Goal: Navigation & Orientation: Find specific page/section

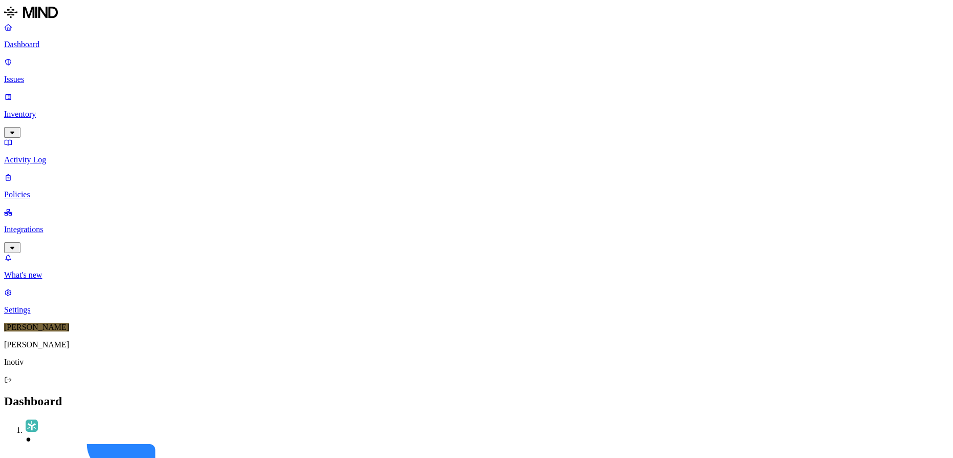
click at [63, 155] on p "Activity Log" at bounding box center [476, 159] width 945 height 9
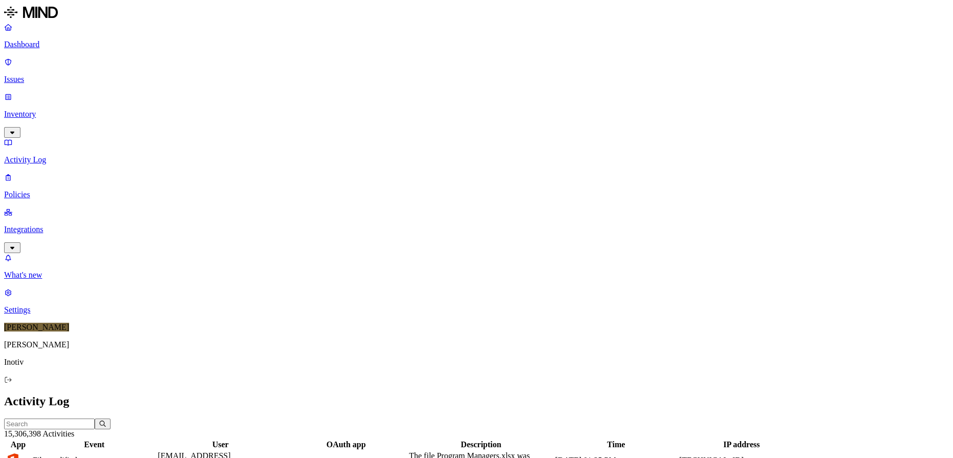
click at [54, 190] on p "Policies" at bounding box center [476, 194] width 945 height 9
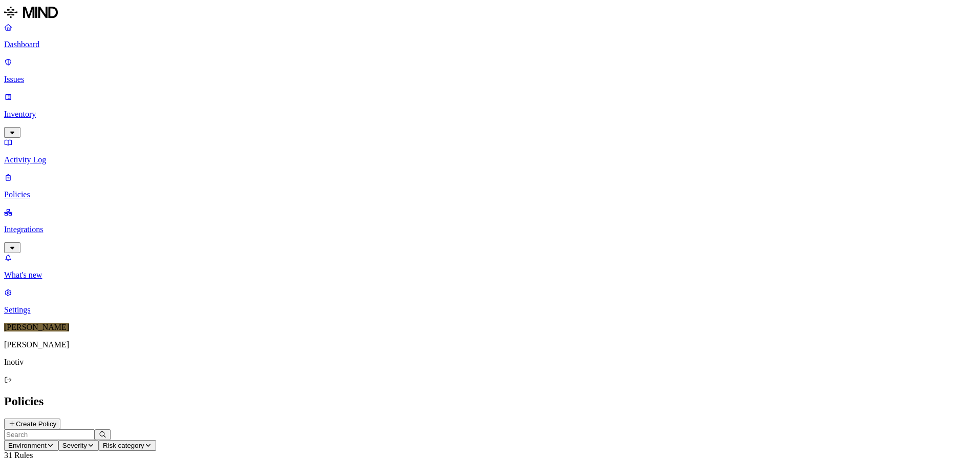
click at [46, 225] on p "Integrations" at bounding box center [476, 229] width 945 height 9
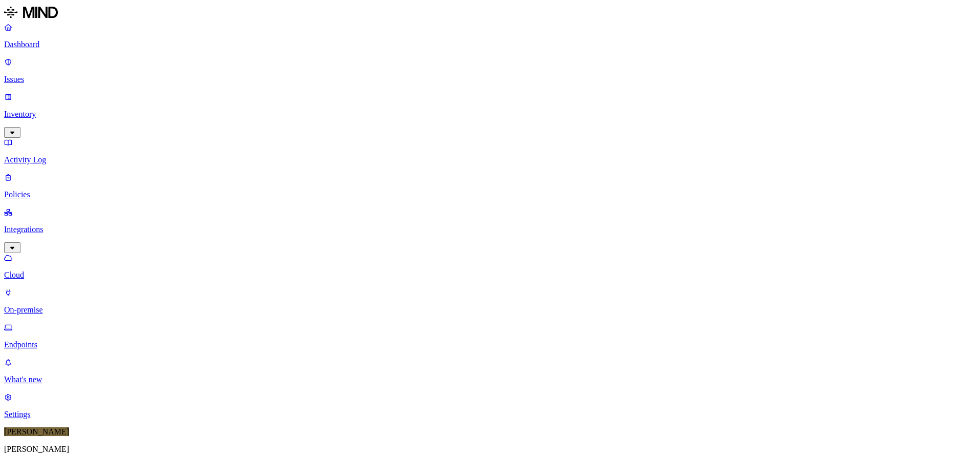
click at [38, 46] on p "Dashboard" at bounding box center [476, 44] width 945 height 9
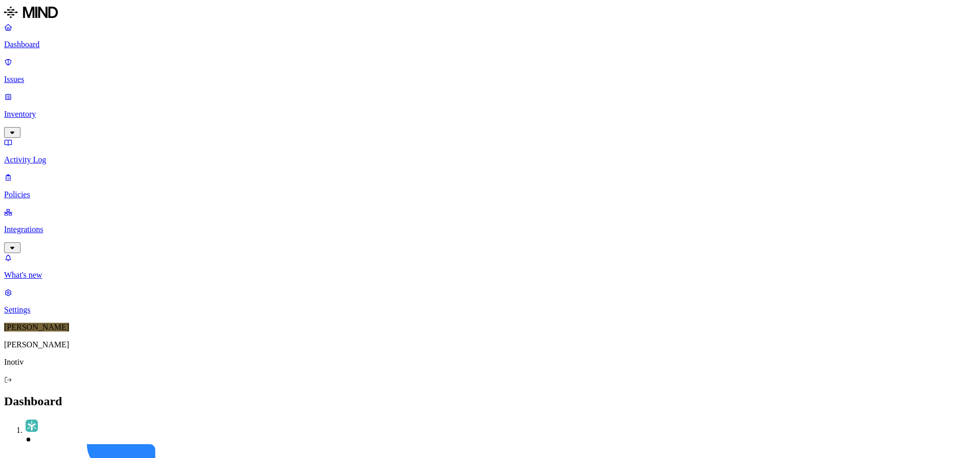
click at [60, 110] on p "Inventory" at bounding box center [476, 114] width 945 height 9
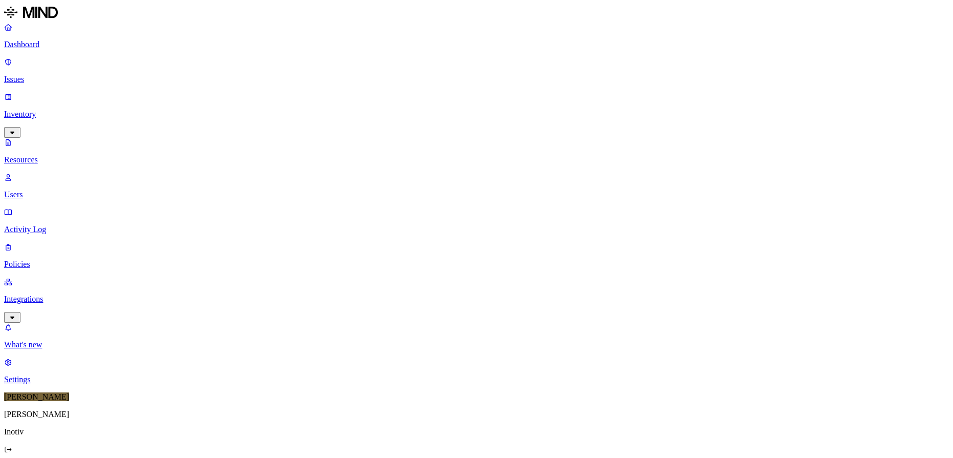
click at [58, 225] on p "Activity Log" at bounding box center [476, 229] width 945 height 9
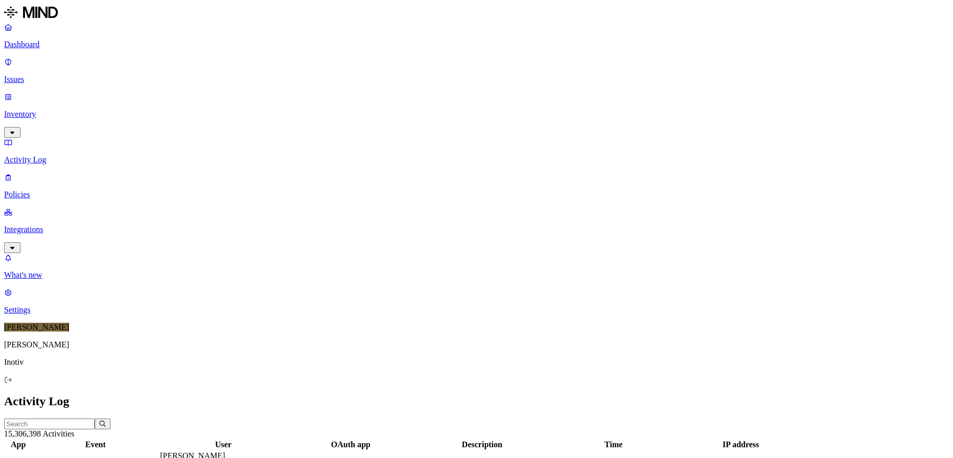
click at [35, 190] on p "Policies" at bounding box center [476, 194] width 945 height 9
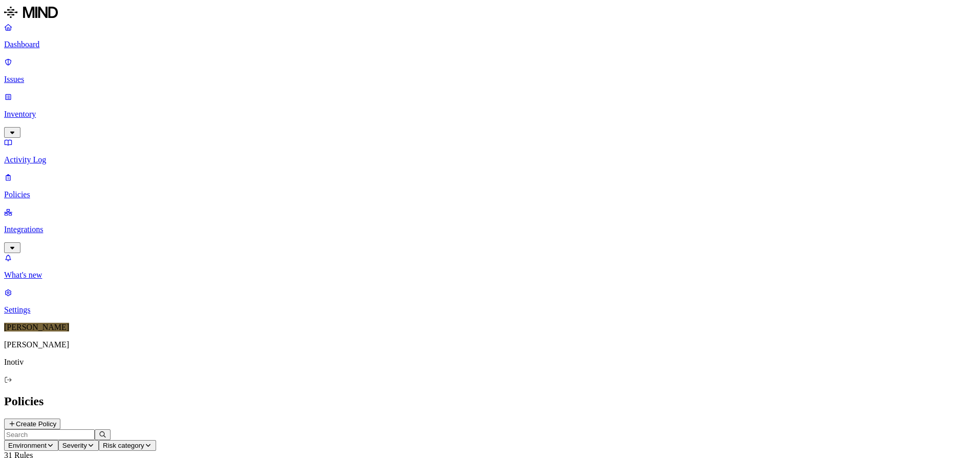
click at [46, 225] on p "Integrations" at bounding box center [476, 229] width 945 height 9
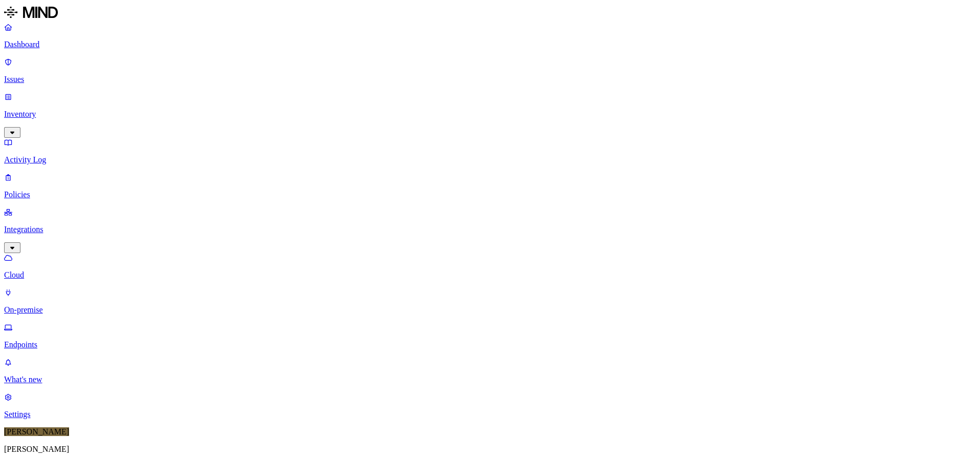
click at [60, 288] on link "On-premise" at bounding box center [476, 301] width 945 height 27
click at [56, 340] on p "Endpoints" at bounding box center [476, 344] width 945 height 9
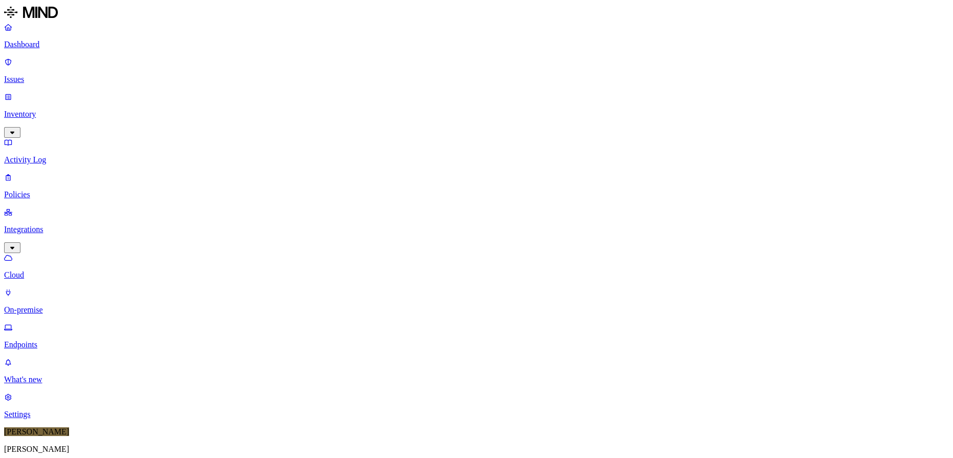
type input "US100VEEAMv01P"
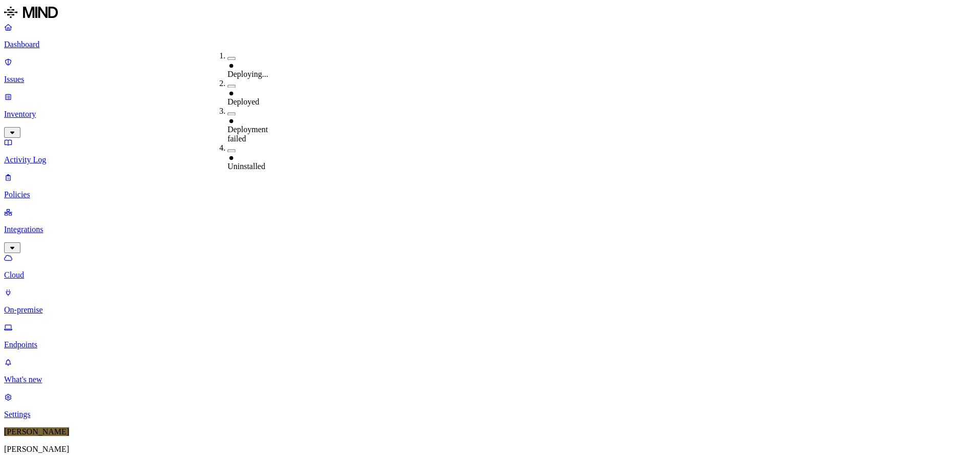
click at [45, 46] on p "Dashboard" at bounding box center [476, 44] width 945 height 9
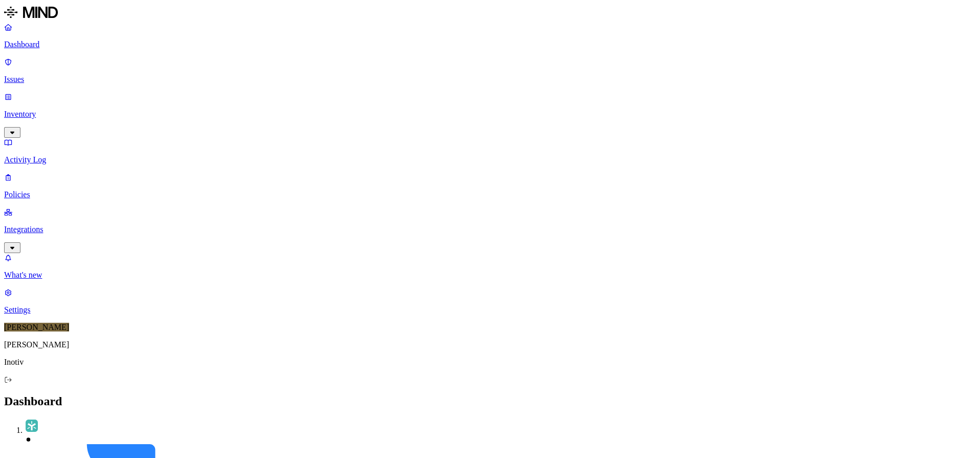
click at [39, 57] on link "Issues" at bounding box center [476, 70] width 945 height 27
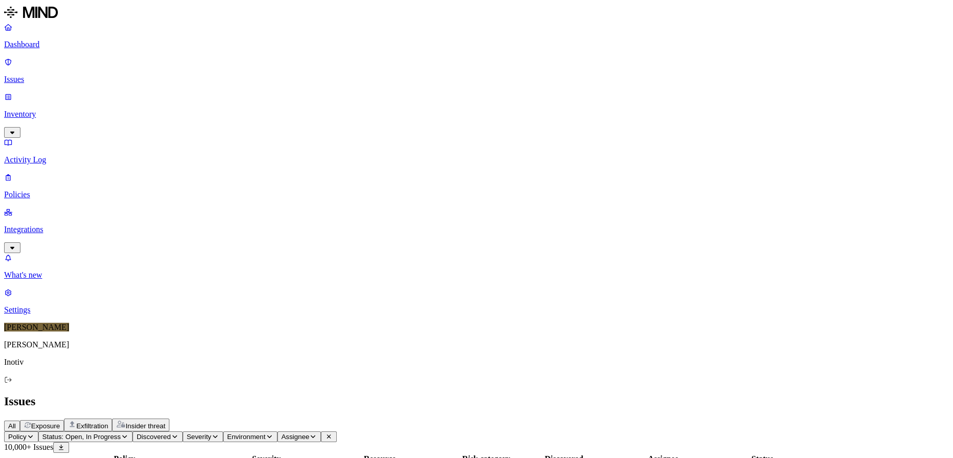
click at [272, 435] on icon "button" at bounding box center [269, 436] width 5 height 3
click at [108, 422] on span "Exfiltration" at bounding box center [92, 426] width 32 height 8
click at [179, 433] on icon "button" at bounding box center [175, 436] width 8 height 6
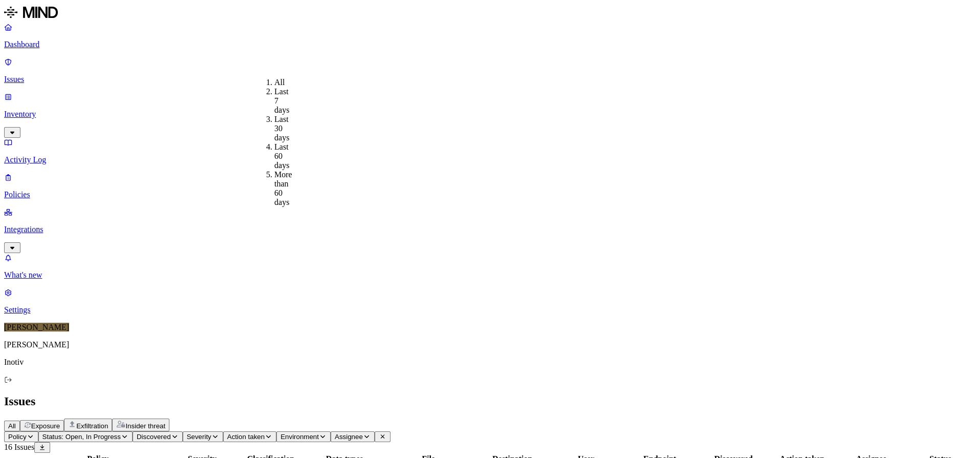
click at [223, 431] on button "Severity" at bounding box center [203, 436] width 40 height 11
click at [265, 433] on span "Action taken" at bounding box center [245, 437] width 37 height 8
click at [319, 433] on span "Environment" at bounding box center [300, 437] width 38 height 8
click at [363, 433] on span "Assignee" at bounding box center [349, 437] width 28 height 8
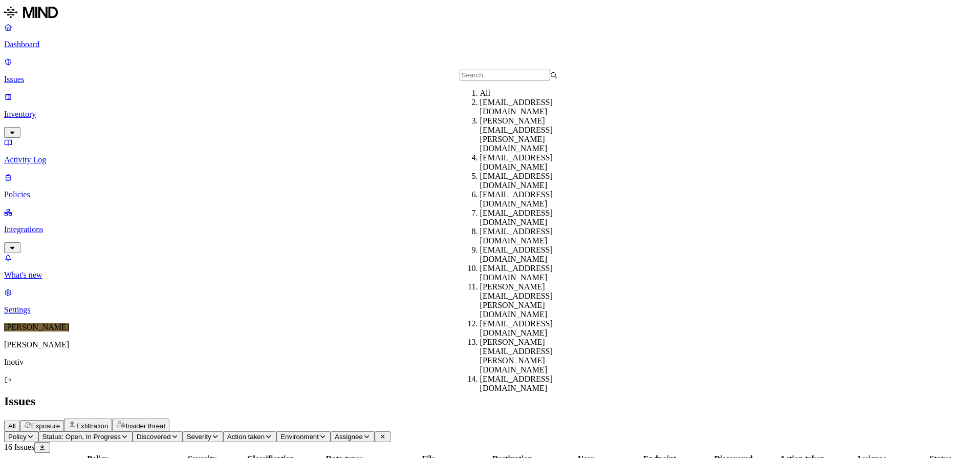
click at [461, 394] on div "Issues" at bounding box center [476, 401] width 945 height 14
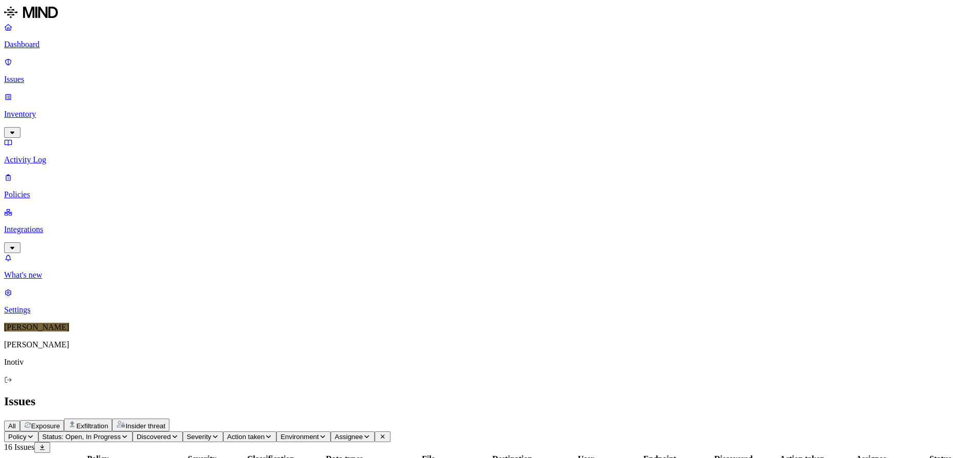
click at [55, 155] on p "Activity Log" at bounding box center [476, 159] width 945 height 9
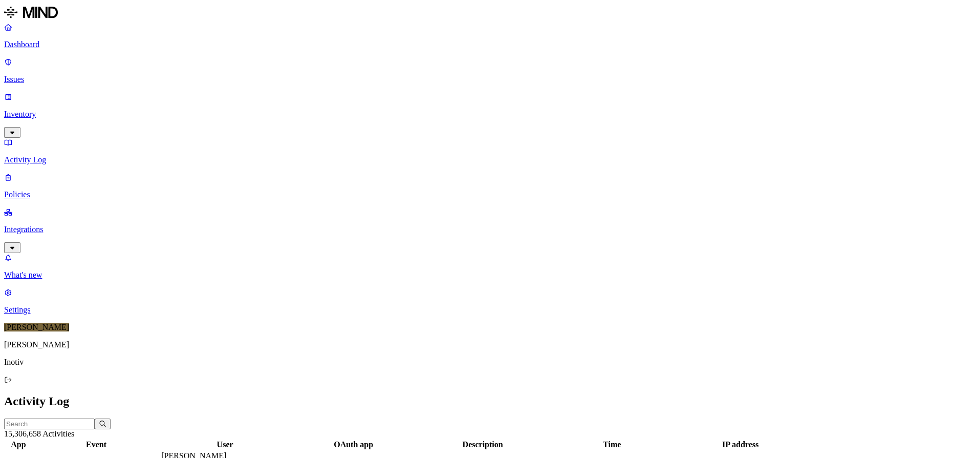
click at [95, 418] on input "text" at bounding box center [49, 423] width 91 height 11
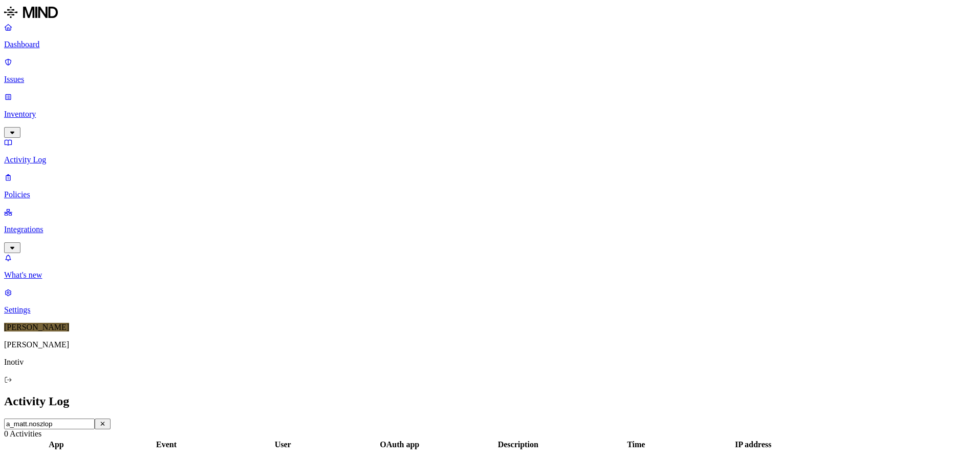
type input "a_matt.[PERSON_NAME]"
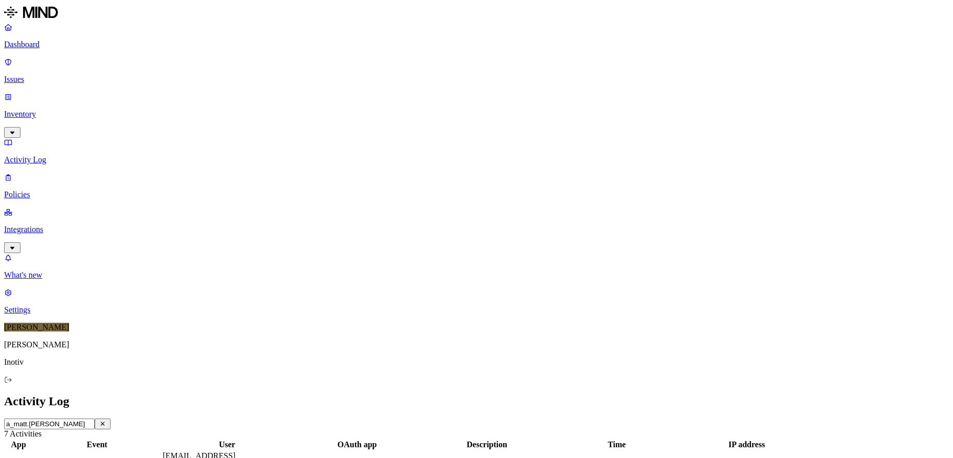
click at [106, 420] on icon "button" at bounding box center [103, 423] width 8 height 6
click at [70, 110] on p "Inventory" at bounding box center [476, 114] width 945 height 9
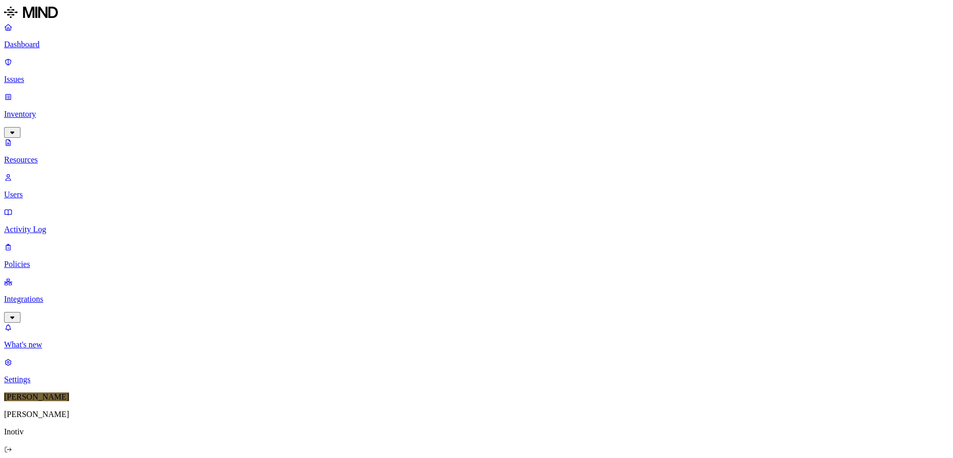
click at [56, 190] on p "Users" at bounding box center [476, 194] width 945 height 9
type input "a_matt"
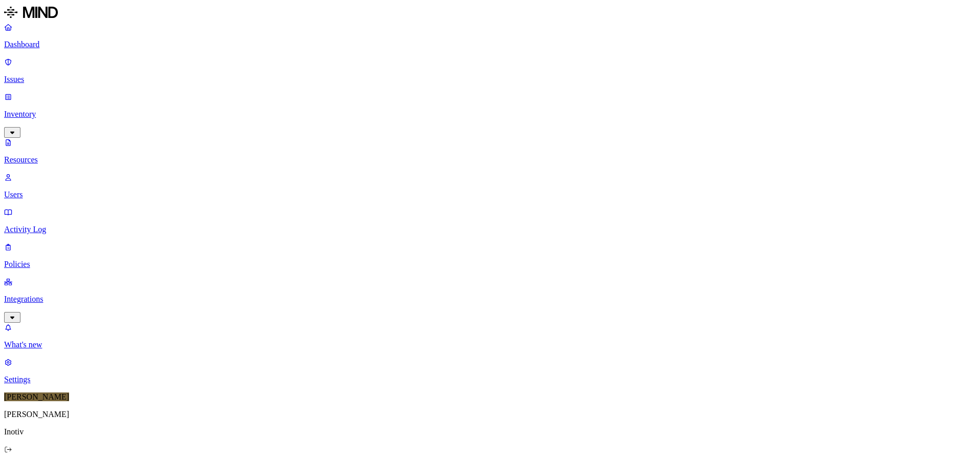
click at [40, 44] on p "Dashboard" at bounding box center [476, 44] width 945 height 9
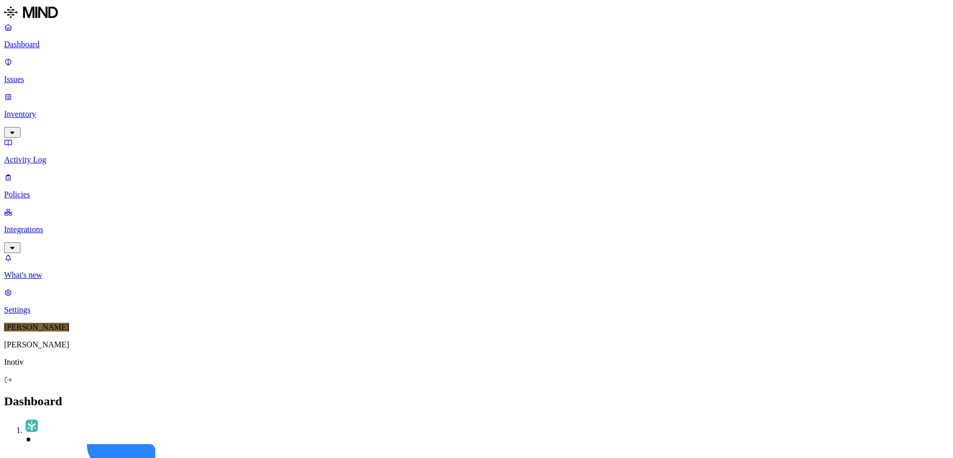
click at [53, 75] on p "Issues" at bounding box center [476, 79] width 945 height 9
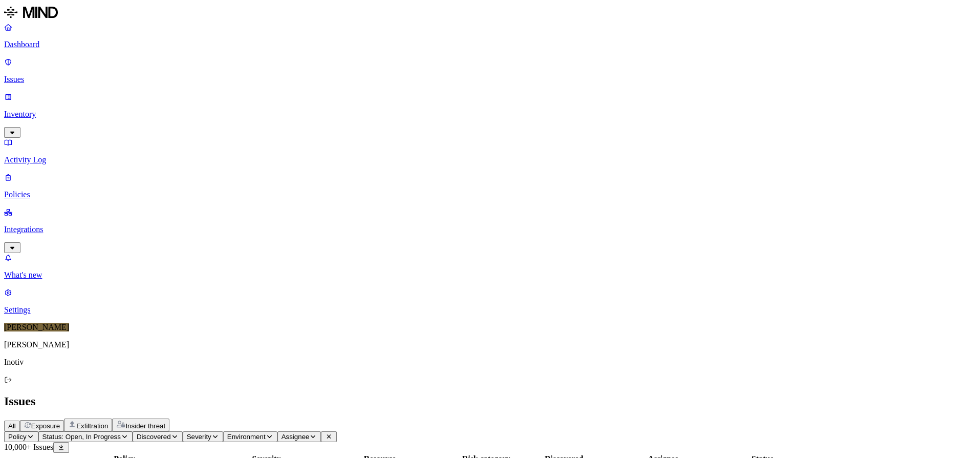
click at [44, 225] on p "Integrations" at bounding box center [476, 229] width 945 height 9
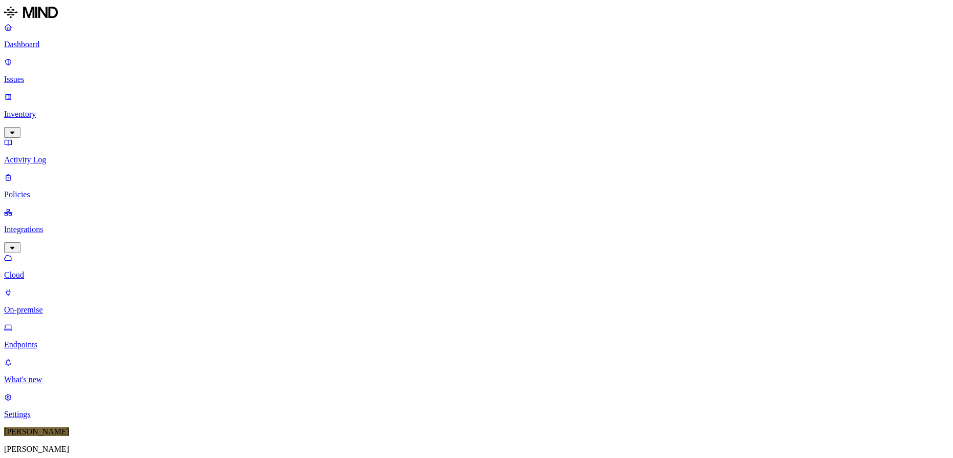
click at [54, 305] on p "On-premise" at bounding box center [476, 309] width 945 height 9
click at [54, 340] on p "Endpoints" at bounding box center [476, 344] width 945 height 9
click at [48, 155] on p "Activity Log" at bounding box center [476, 159] width 945 height 9
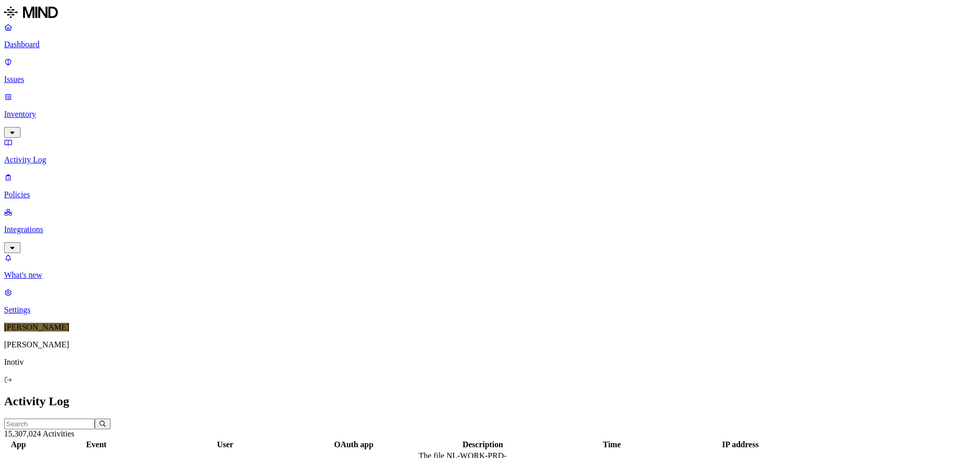
click at [50, 190] on p "Policies" at bounding box center [476, 194] width 945 height 9
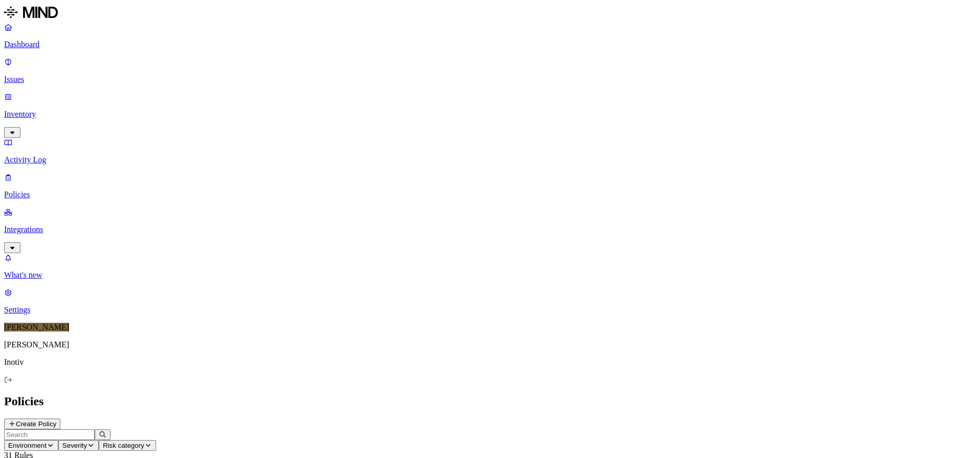
click at [52, 110] on p "Inventory" at bounding box center [476, 114] width 945 height 9
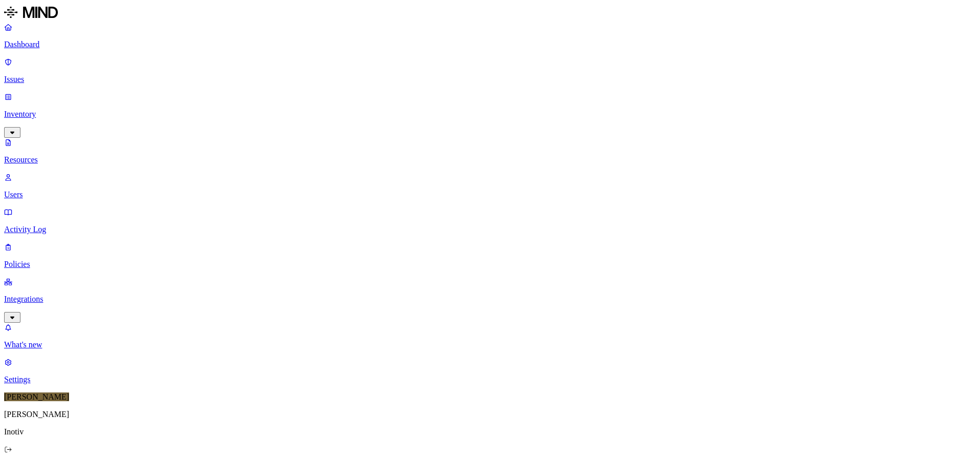
click at [47, 75] on p "Issues" at bounding box center [476, 79] width 945 height 9
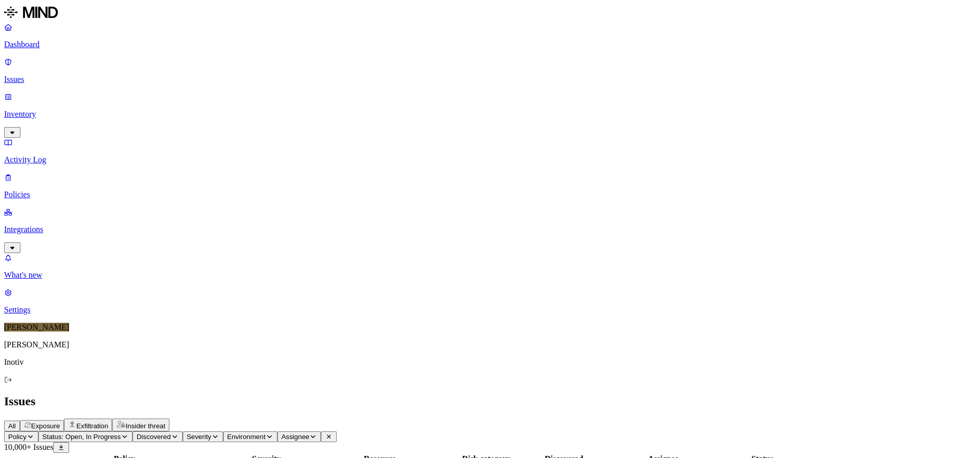
click at [52, 225] on p "Integrations" at bounding box center [476, 229] width 945 height 9
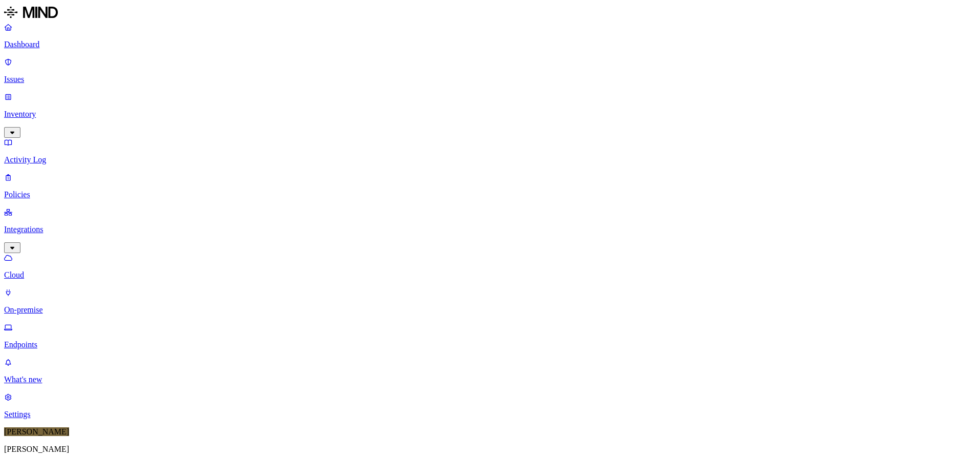
click at [54, 340] on p "Endpoints" at bounding box center [476, 344] width 945 height 9
click at [60, 46] on p "Dashboard" at bounding box center [476, 44] width 945 height 9
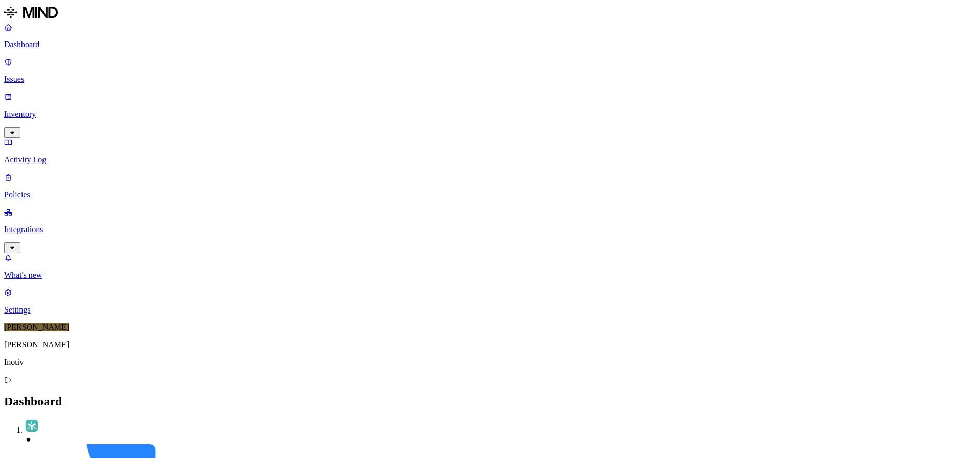
click at [29, 314] on p "Settings" at bounding box center [476, 309] width 945 height 9
click at [42, 280] on p "What's new" at bounding box center [476, 274] width 945 height 9
click at [49, 225] on p "Integrations" at bounding box center [476, 229] width 945 height 9
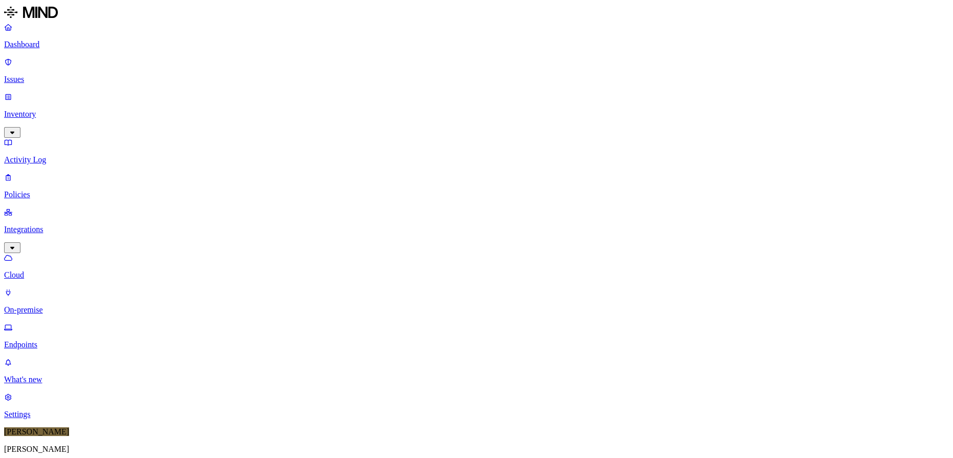
click at [51, 69] on link "Issues" at bounding box center [476, 70] width 945 height 27
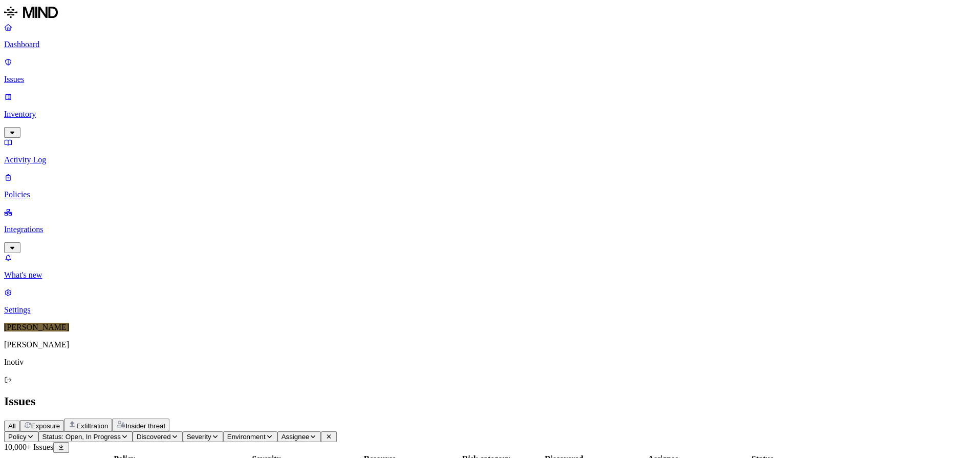
click at [53, 110] on p "Inventory" at bounding box center [476, 114] width 945 height 9
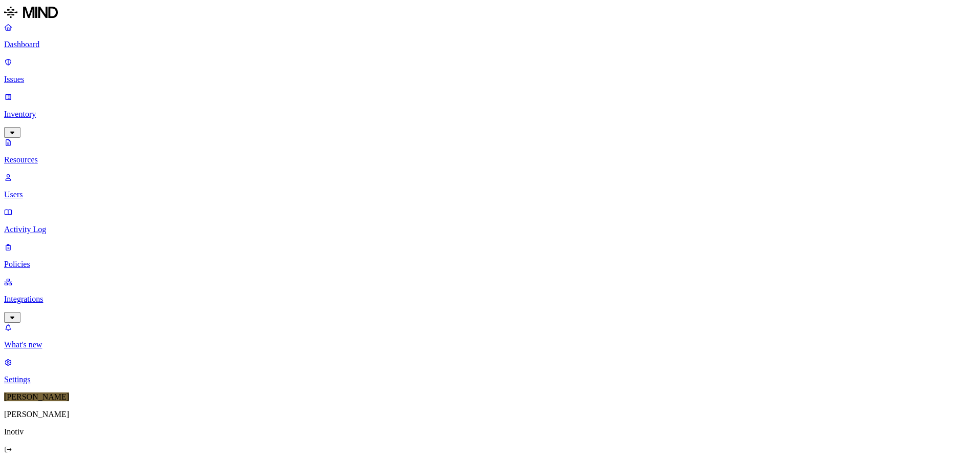
click at [57, 190] on p "Users" at bounding box center [476, 194] width 945 height 9
click at [35, 13] on img at bounding box center [31, 12] width 54 height 16
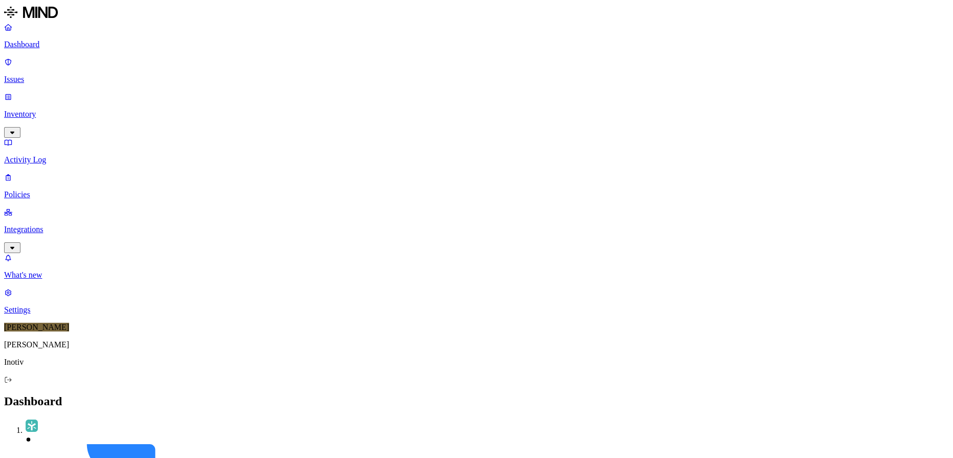
click at [67, 155] on p "Activity Log" at bounding box center [476, 159] width 945 height 9
